Goal: Check status

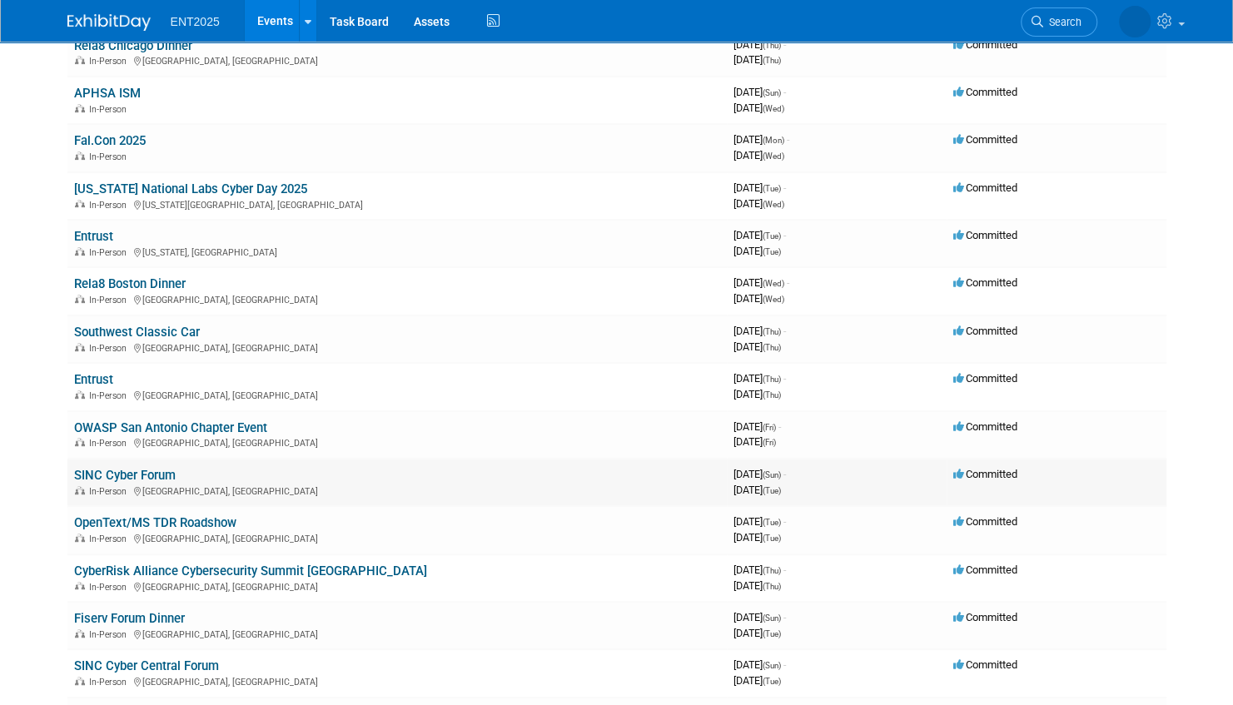
scroll to position [250, 0]
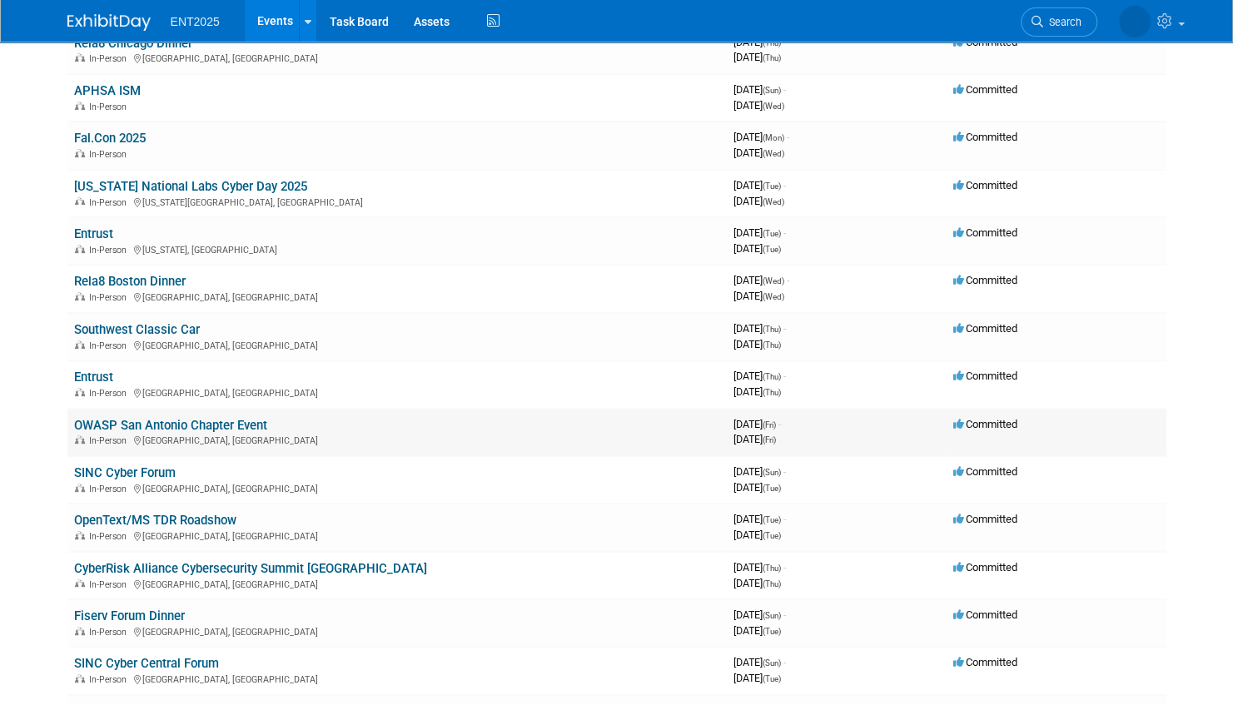
click at [215, 422] on link "OWASP San Antonio Chapter Event" at bounding box center [170, 425] width 193 height 15
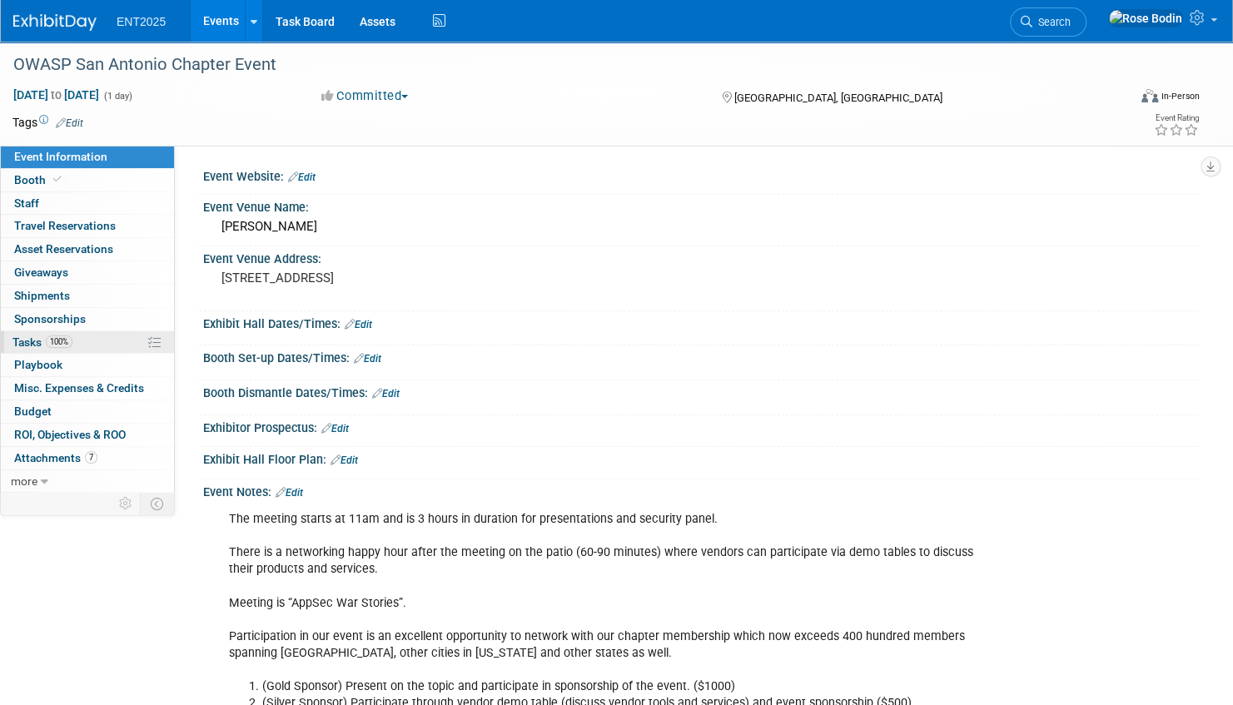
click at [122, 342] on link "100% Tasks 100%" at bounding box center [87, 342] width 173 height 22
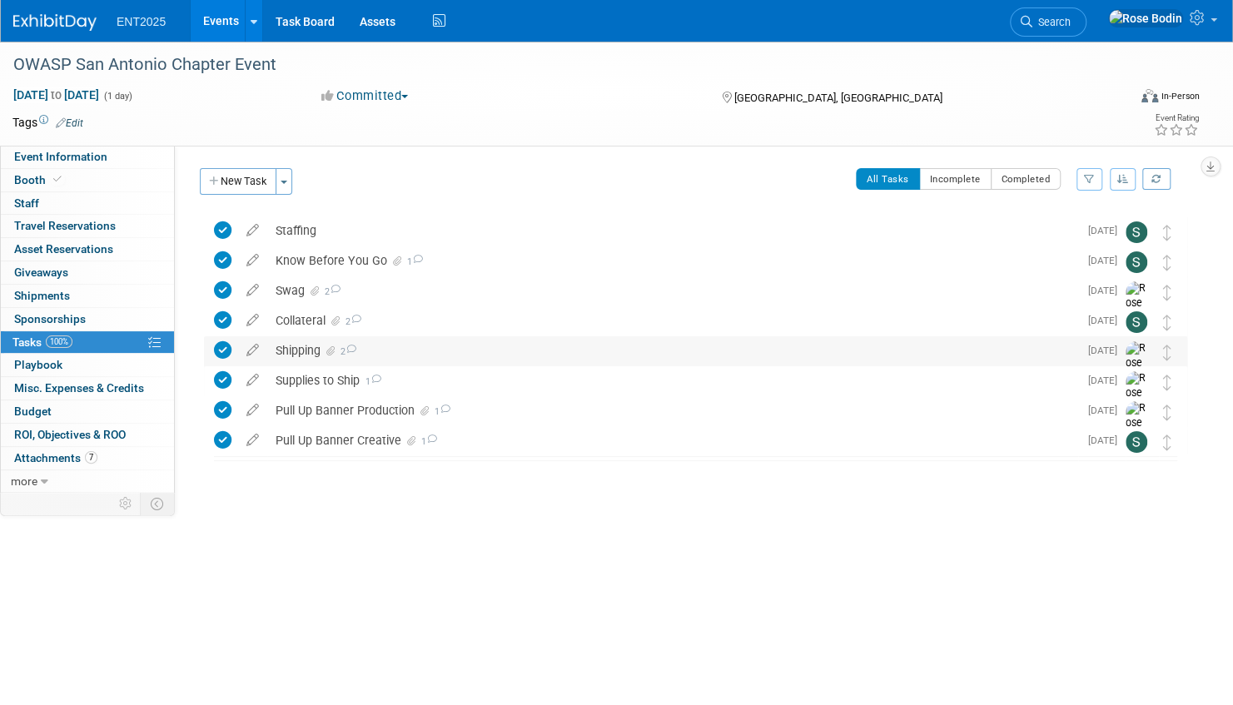
click at [531, 349] on div "Shipping 2" at bounding box center [672, 350] width 811 height 28
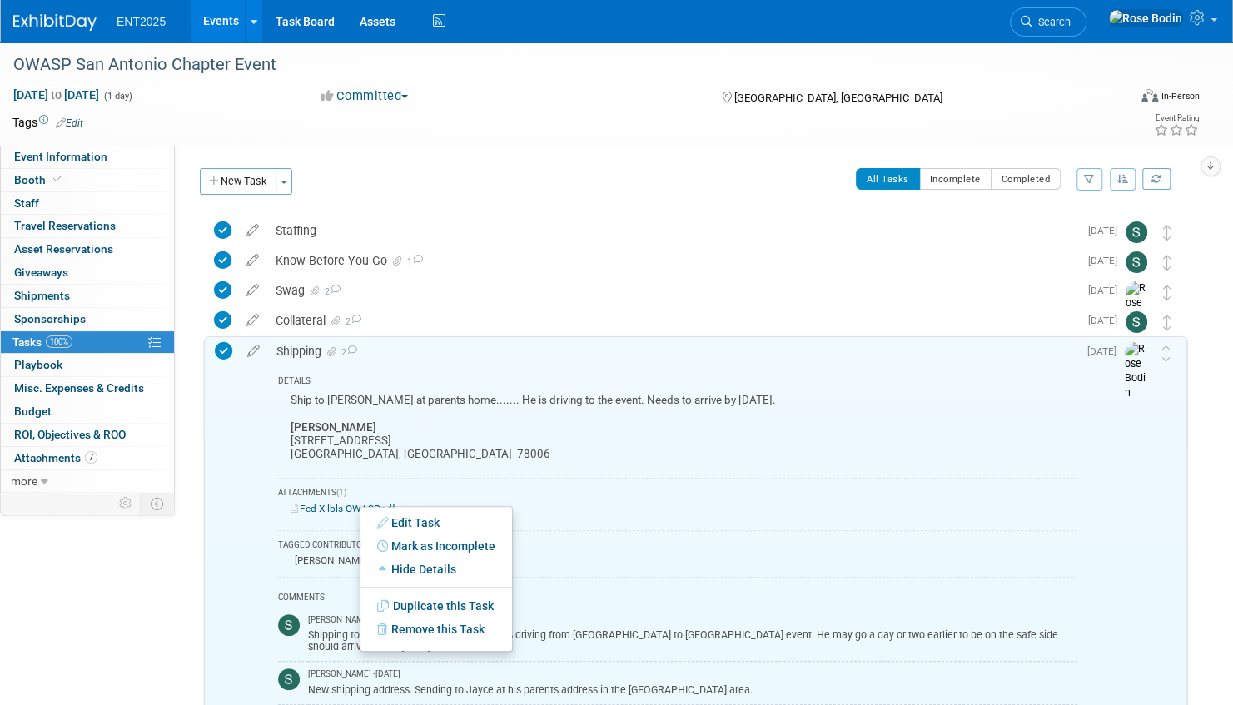
click at [321, 504] on link "Fed X lbls OWASP.pdf" at bounding box center [343, 509] width 105 height 12
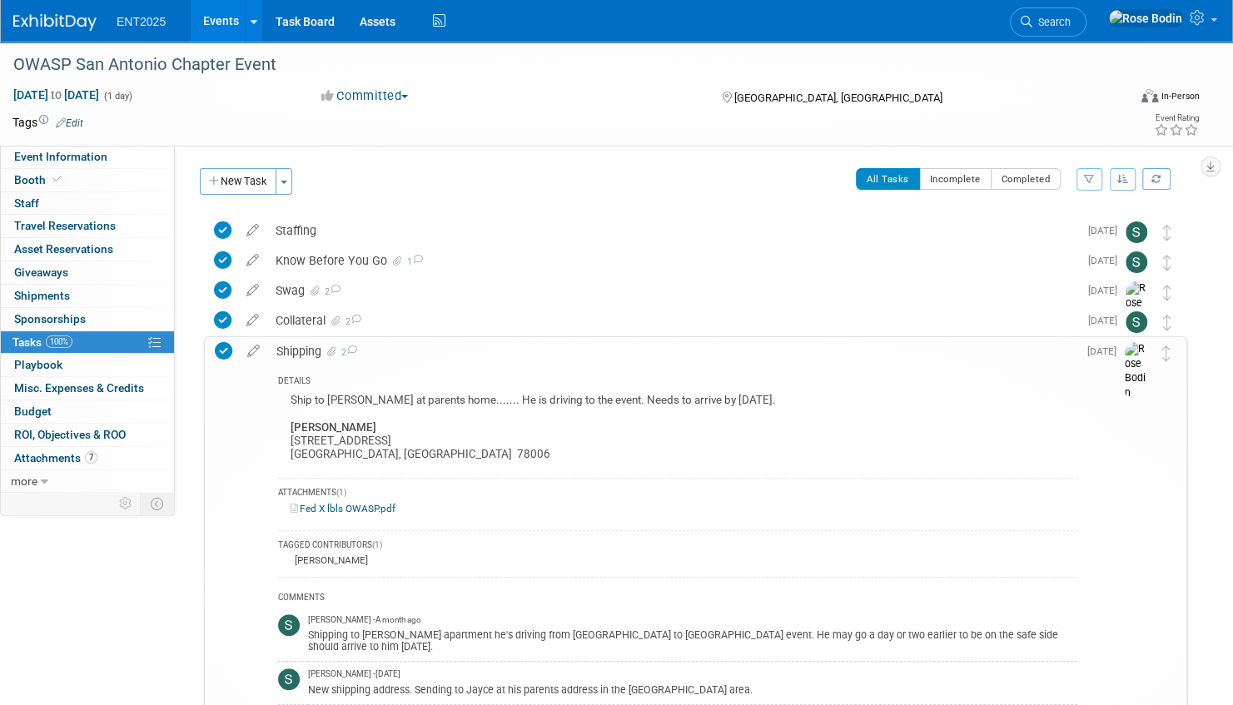
click at [659, 171] on div "All Tasks Incomplete Completed Filter by Assignee -- Select Assignee -- All una…" at bounding box center [744, 185] width 886 height 35
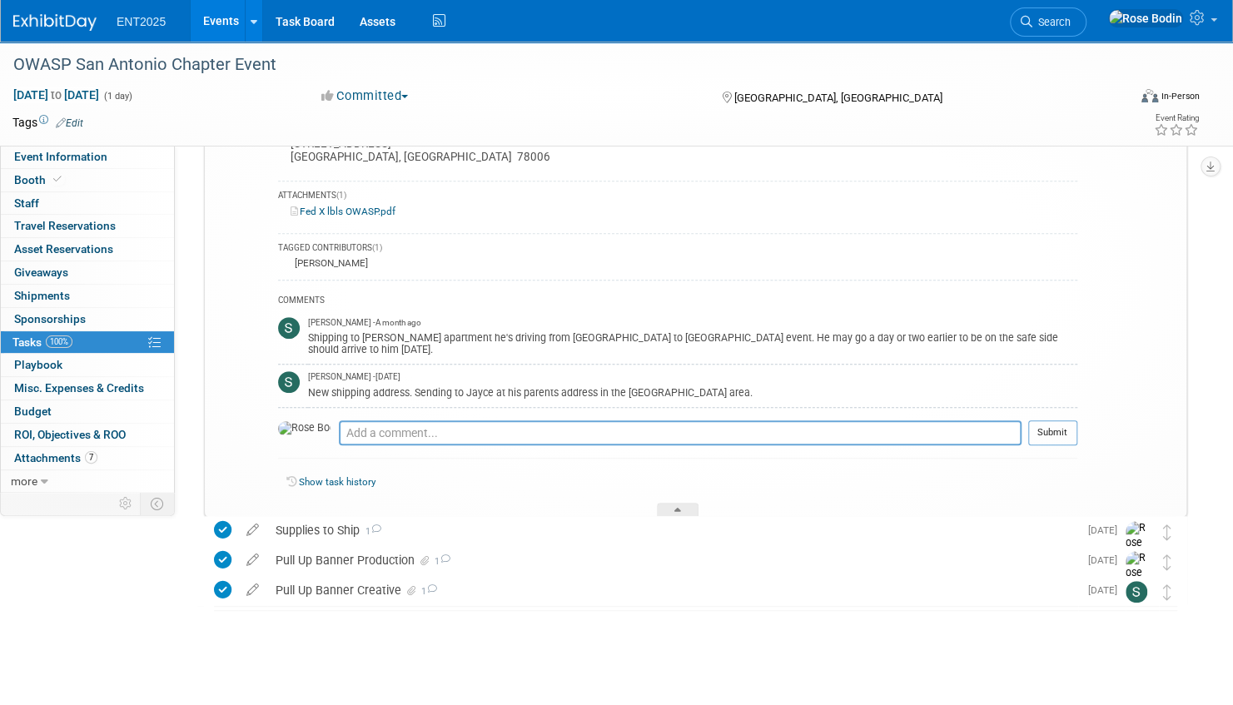
scroll to position [299, 0]
click at [673, 505] on div at bounding box center [678, 508] width 42 height 14
